Goal: Contribute content: Add original content to the website for others to see

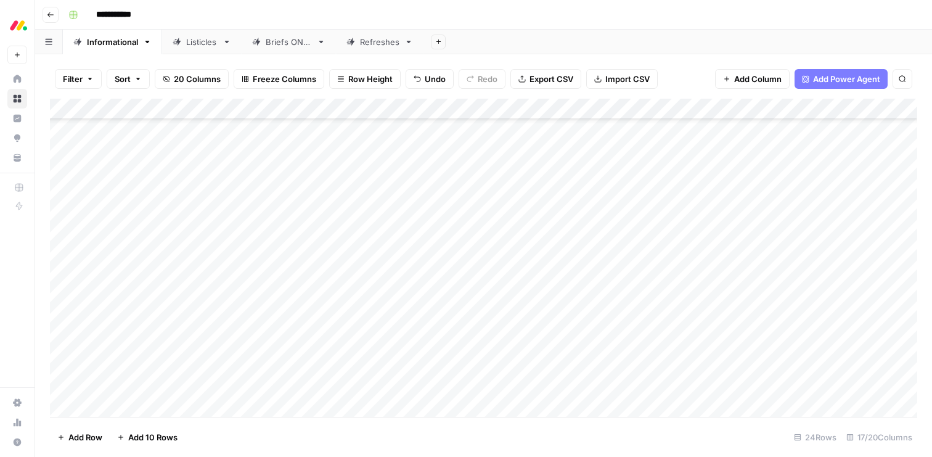
scroll to position [189, 0]
click at [193, 45] on div "Listicles" at bounding box center [201, 42] width 31 height 12
click at [109, 47] on link "Informational" at bounding box center [112, 42] width 99 height 25
click at [571, 344] on div "Add Column" at bounding box center [483, 258] width 867 height 318
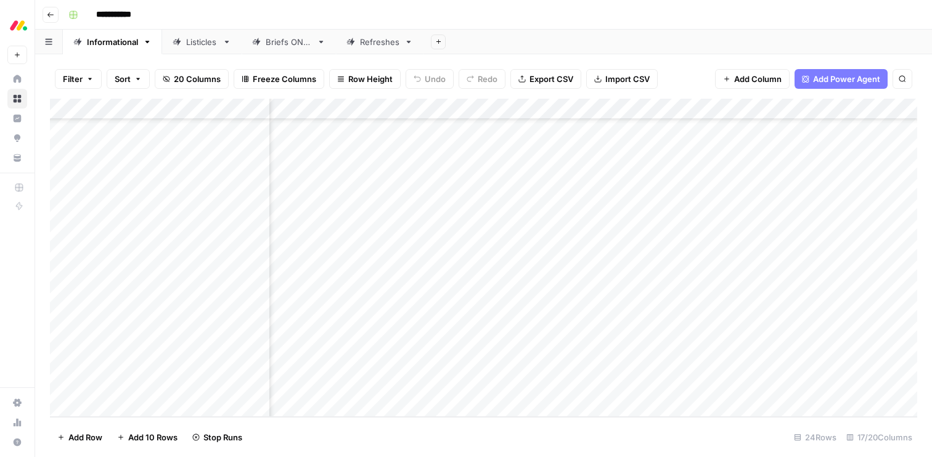
click at [569, 362] on div "Add Column" at bounding box center [483, 258] width 867 height 318
click at [569, 384] on div "Add Column" at bounding box center [483, 258] width 867 height 318
click at [191, 42] on div "Listicles" at bounding box center [201, 42] width 31 height 12
click at [108, 39] on div "Informational" at bounding box center [112, 42] width 51 height 12
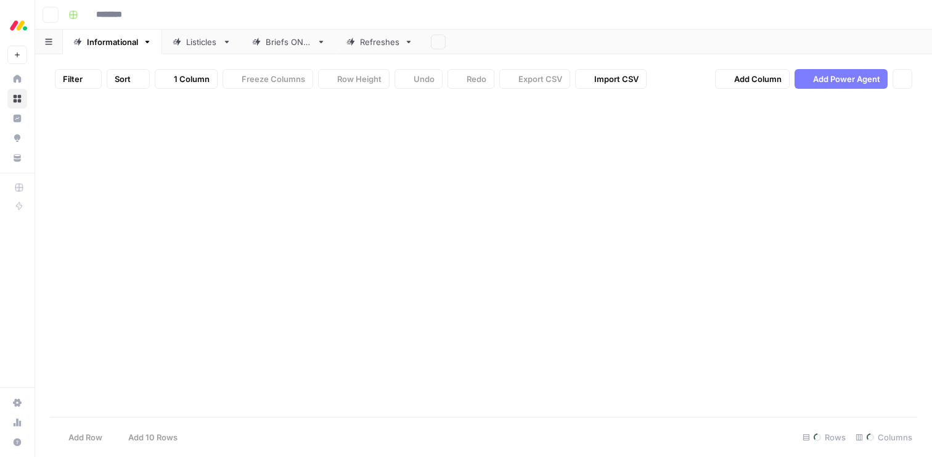
type input "**********"
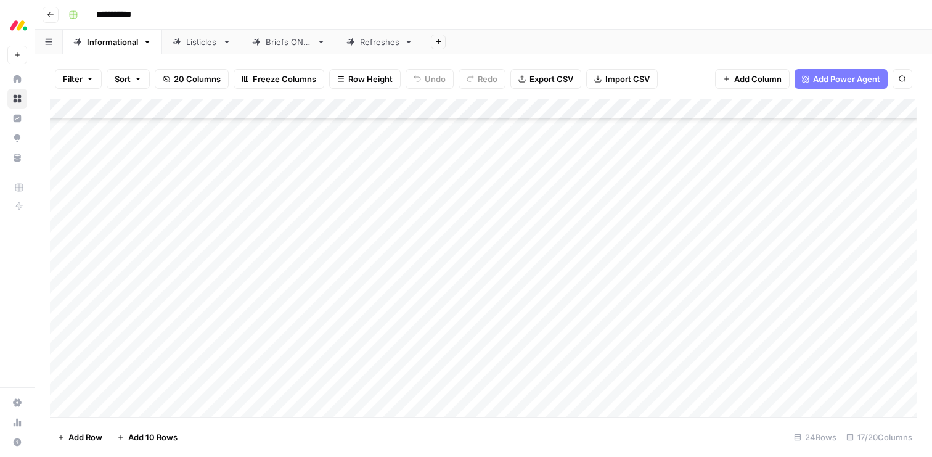
scroll to position [226, 0]
click at [153, 402] on div "Add Column" at bounding box center [483, 258] width 867 height 318
type textarea "**********"
click at [288, 381] on div "Add Column" at bounding box center [483, 258] width 867 height 318
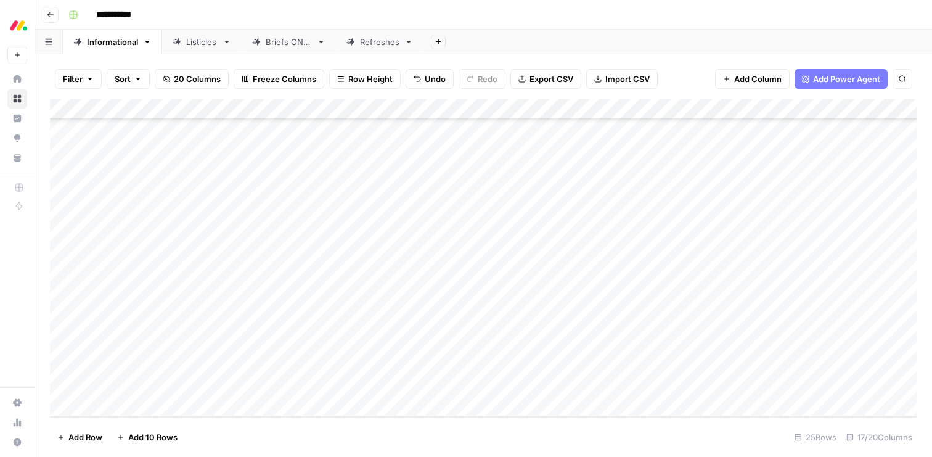
click at [293, 382] on div "Add Column" at bounding box center [483, 258] width 867 height 318
click at [293, 382] on div at bounding box center [337, 390] width 123 height 22
click at [312, 430] on button "SEO running" at bounding box center [316, 433] width 57 height 15
click at [393, 385] on div "Add Column" at bounding box center [483, 258] width 867 height 318
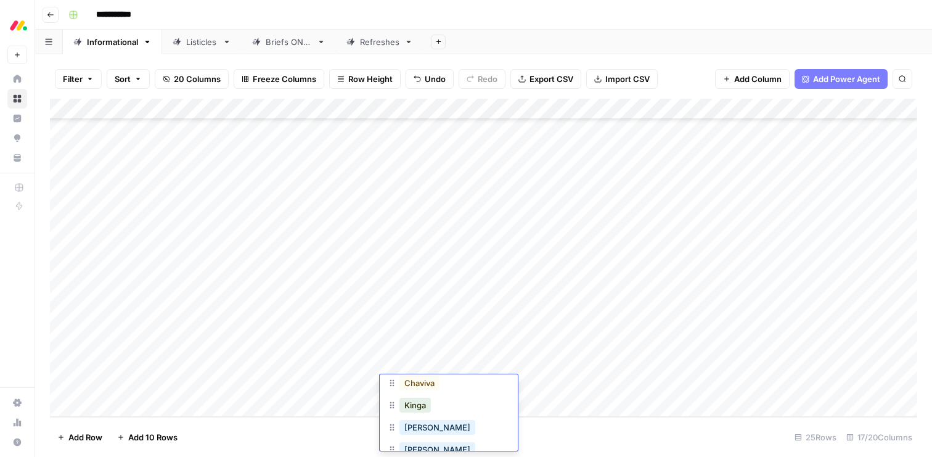
scroll to position [76, 0]
click at [409, 407] on button "Kinga" at bounding box center [414, 401] width 31 height 15
click at [490, 385] on div "Add Column" at bounding box center [483, 258] width 867 height 318
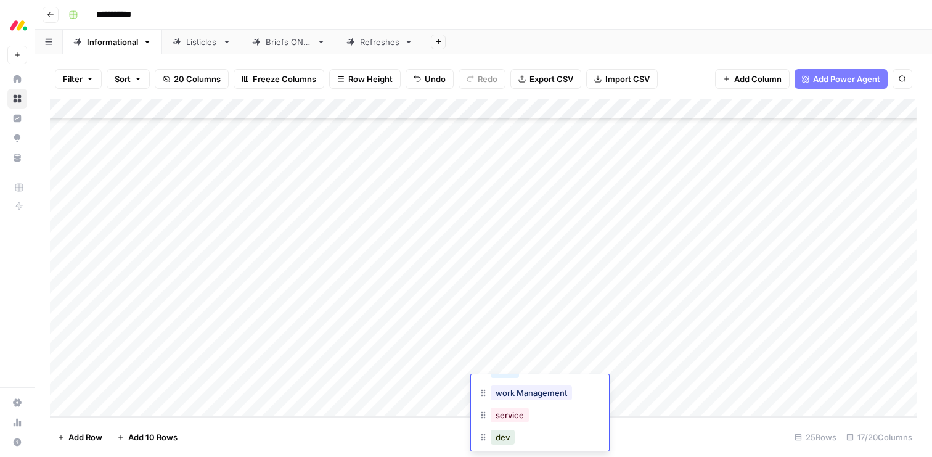
scroll to position [71, 0]
click at [500, 427] on button "dev" at bounding box center [502, 428] width 24 height 15
click at [644, 385] on div "Add Column" at bounding box center [483, 258] width 867 height 318
click at [200, 47] on div "Listicles" at bounding box center [201, 42] width 31 height 12
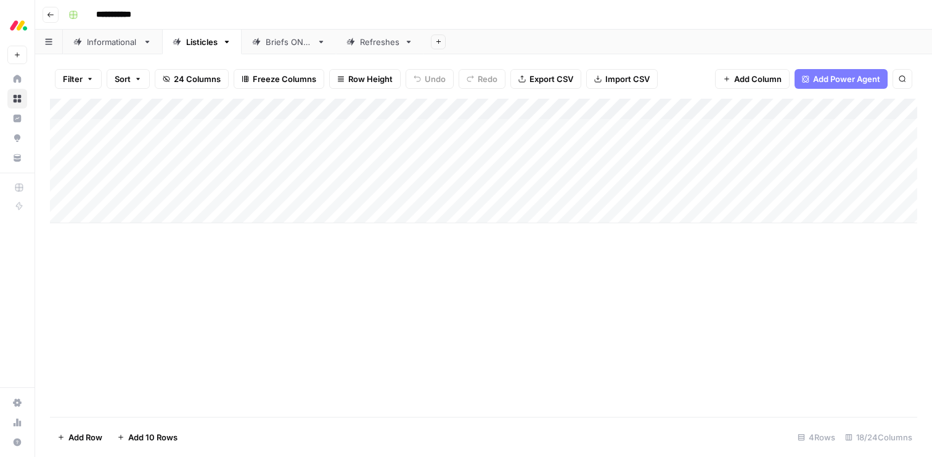
click at [114, 41] on div "Informational" at bounding box center [112, 42] width 51 height 12
click at [171, 171] on div "Add Column" at bounding box center [483, 258] width 867 height 318
click at [161, 169] on div "Add Column" at bounding box center [483, 258] width 867 height 318
click at [161, 169] on textarea "**********" at bounding box center [190, 173] width 197 height 17
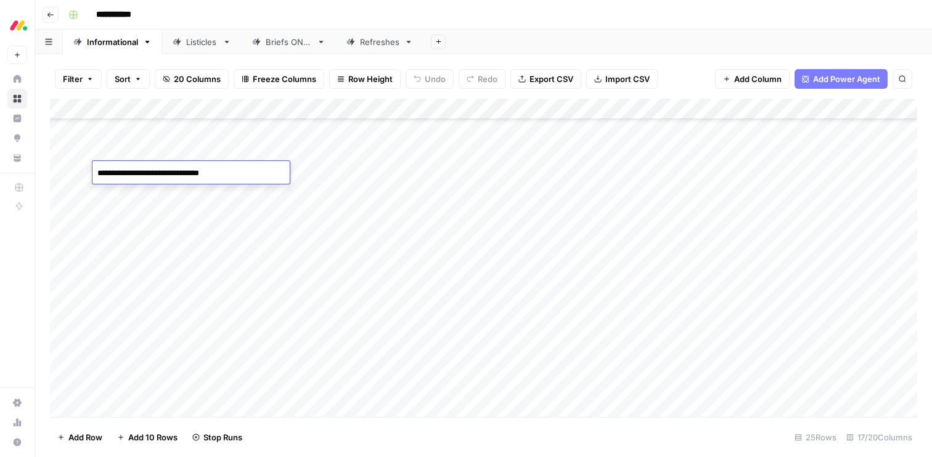
click at [155, 170] on textarea "**********" at bounding box center [190, 173] width 197 height 17
paste textarea
type textarea "**********"
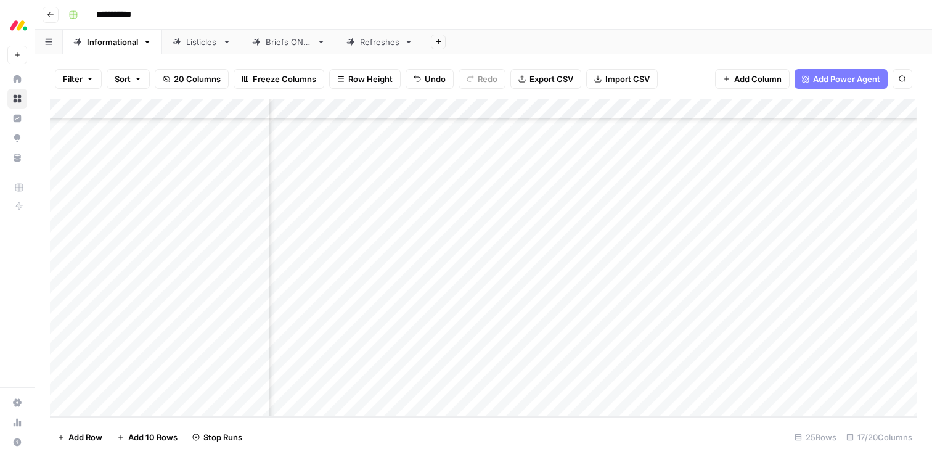
scroll to position [246, 213]
click at [67, 385] on div "Add Column" at bounding box center [483, 258] width 867 height 318
click at [93, 438] on span "Delete 1 Row" at bounding box center [81, 437] width 49 height 12
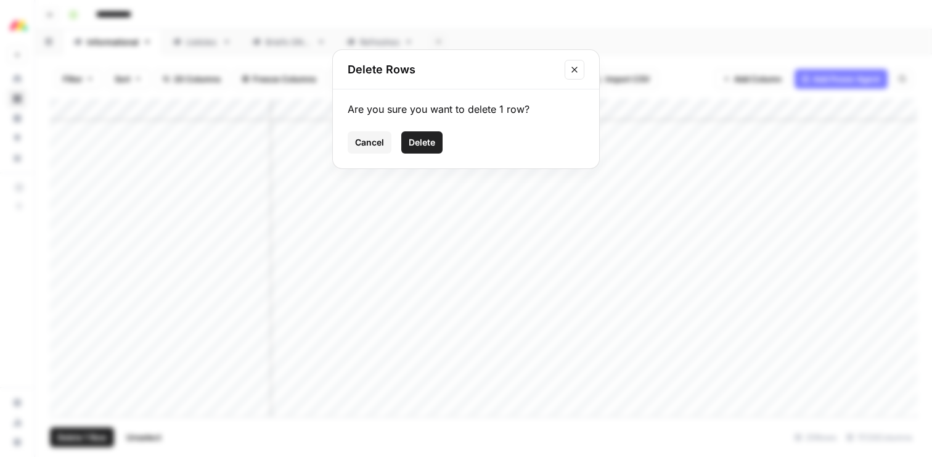
click at [414, 135] on button "Delete" at bounding box center [421, 142] width 41 height 22
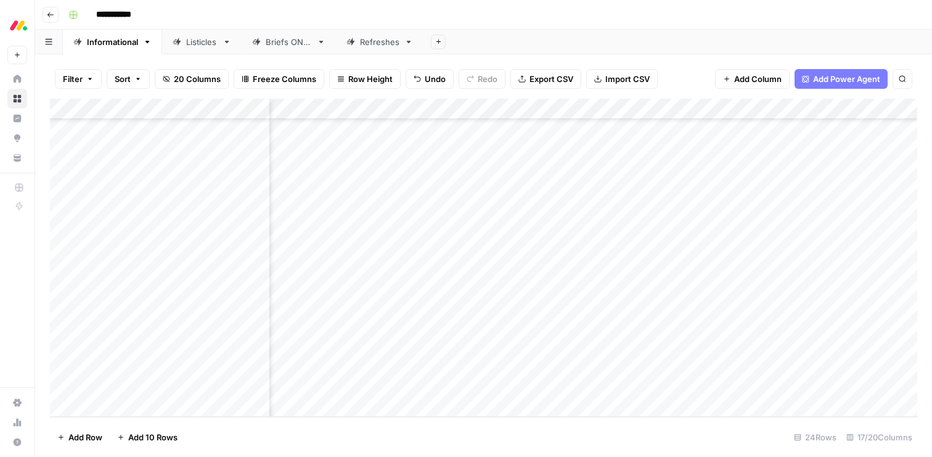
scroll to position [226, 0]
